Goal: Check status

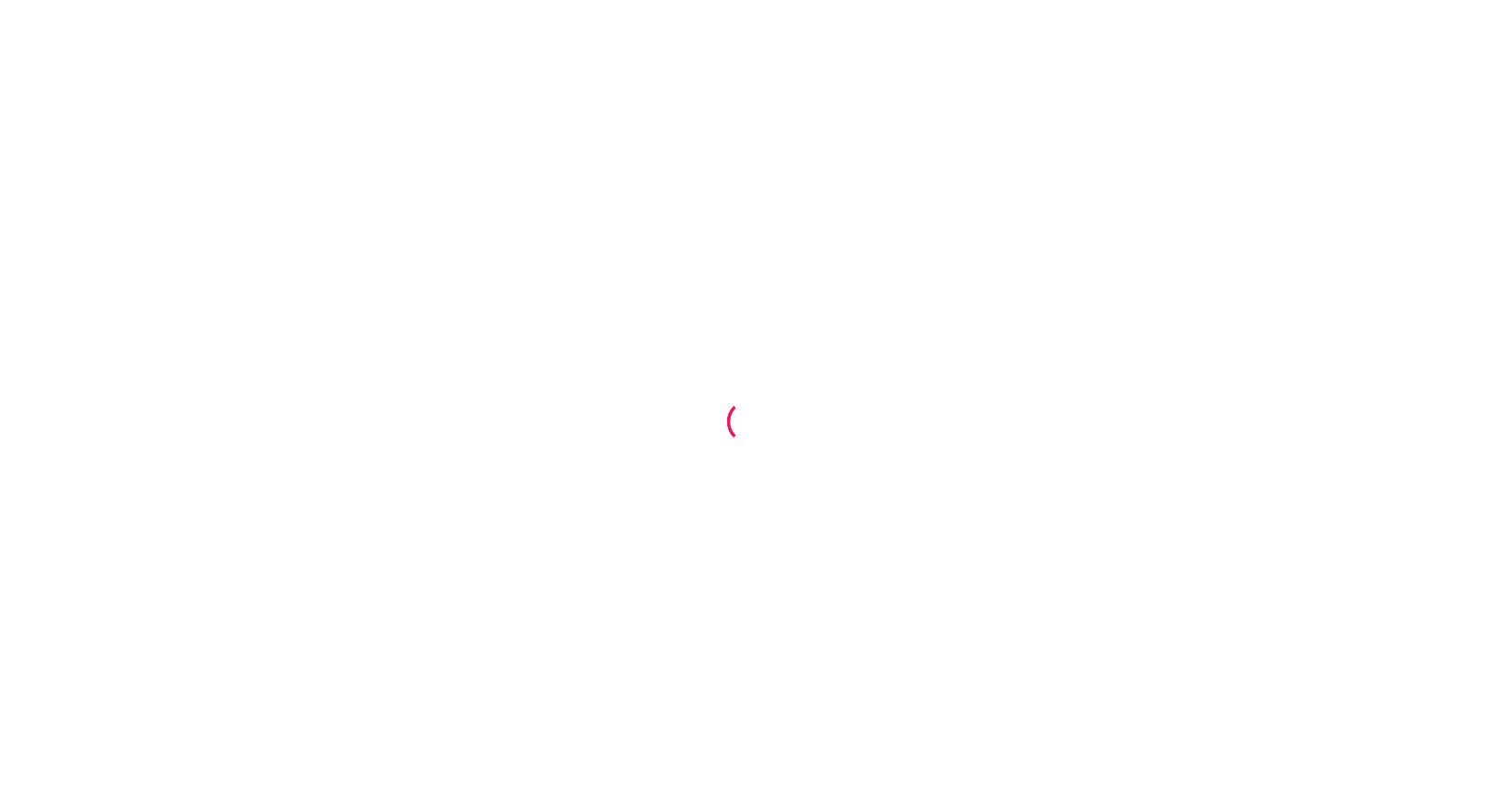
click at [638, 288] on div at bounding box center [756, 396] width 1512 height 793
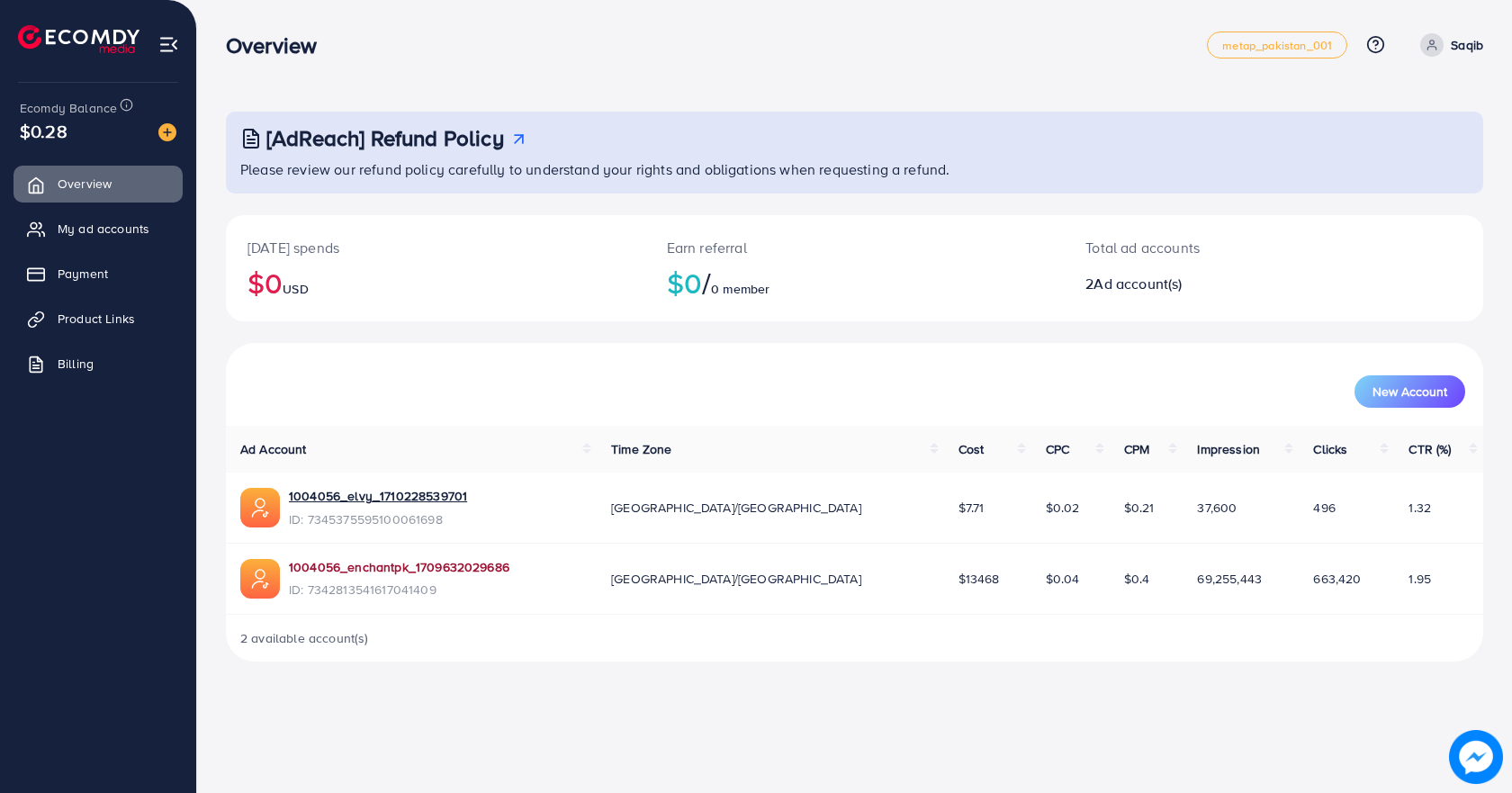
click at [407, 568] on link "1004056_enchantpk_1709632029686" at bounding box center [399, 568] width 221 height 18
click at [309, 495] on link "1004056_elvy_1710228539701" at bounding box center [377, 496] width 178 height 18
click at [337, 561] on link "1004056_enchantpk_1709632029686" at bounding box center [399, 568] width 221 height 18
